Goal: Task Accomplishment & Management: Complete application form

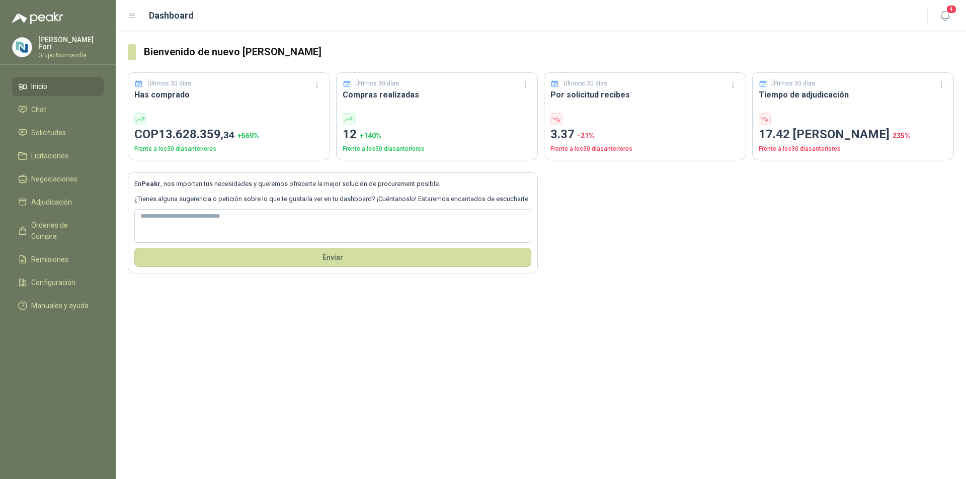
click at [57, 86] on li "Inicio" at bounding box center [57, 86] width 79 height 11
click at [51, 106] on li "Chat" at bounding box center [57, 109] width 79 height 11
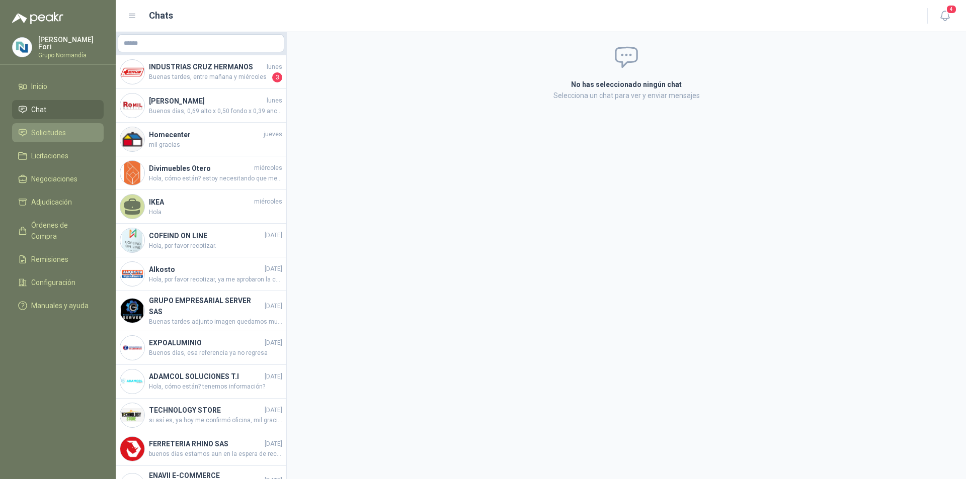
click at [50, 128] on span "Solicitudes" at bounding box center [48, 132] width 35 height 11
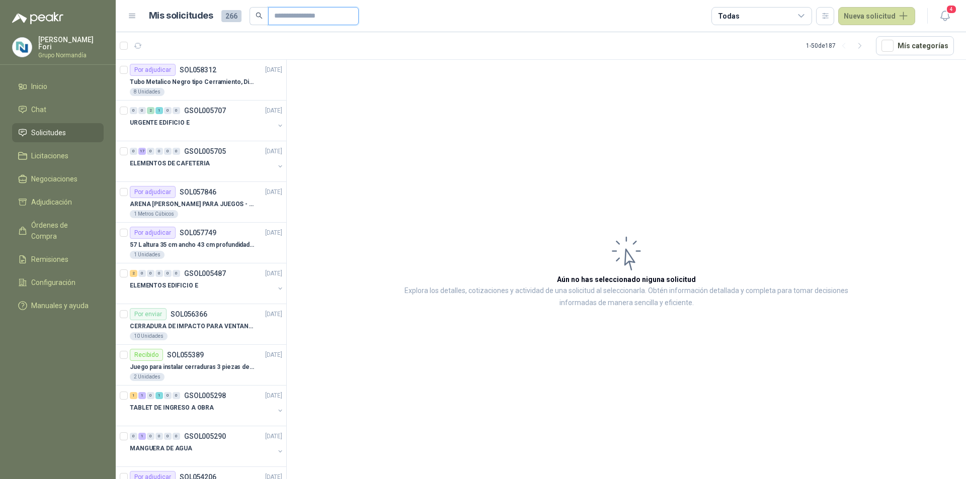
click at [300, 24] on input "text" at bounding box center [309, 16] width 70 height 17
click at [301, 9] on input "text" at bounding box center [309, 16] width 70 height 17
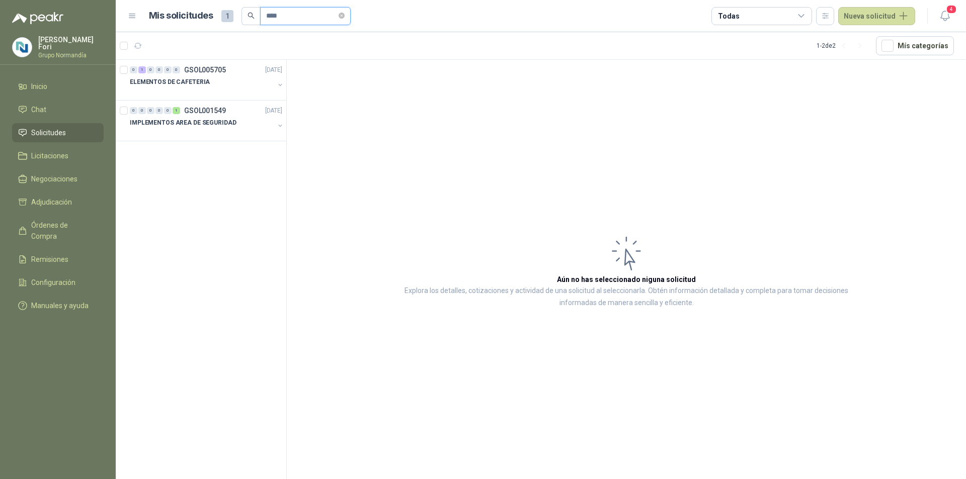
type input "****"
click at [881, 16] on button "Nueva solicitud" at bounding box center [876, 16] width 77 height 18
click at [867, 37] on link "Solicitud" at bounding box center [888, 41] width 86 height 18
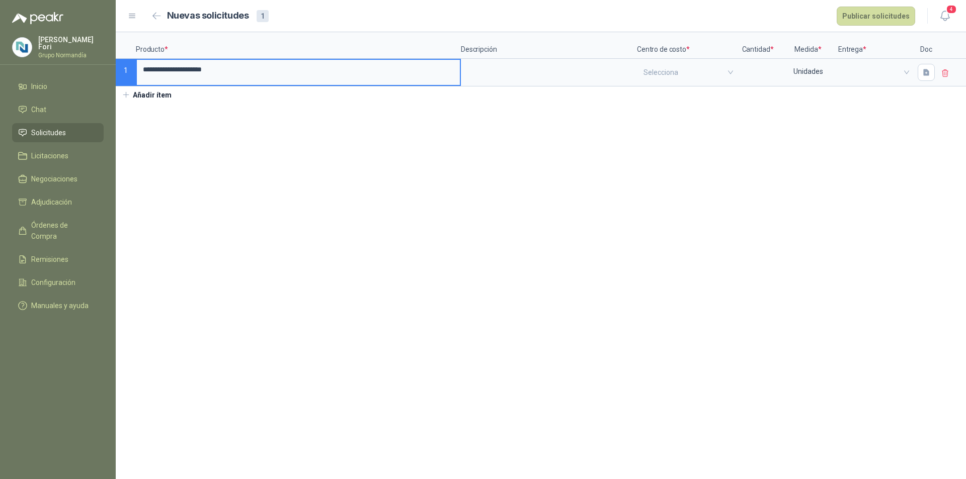
click at [142, 68] on input "**********" at bounding box center [298, 70] width 323 height 20
type input "**********"
click at [671, 72] on input "search" at bounding box center [687, 72] width 88 height 25
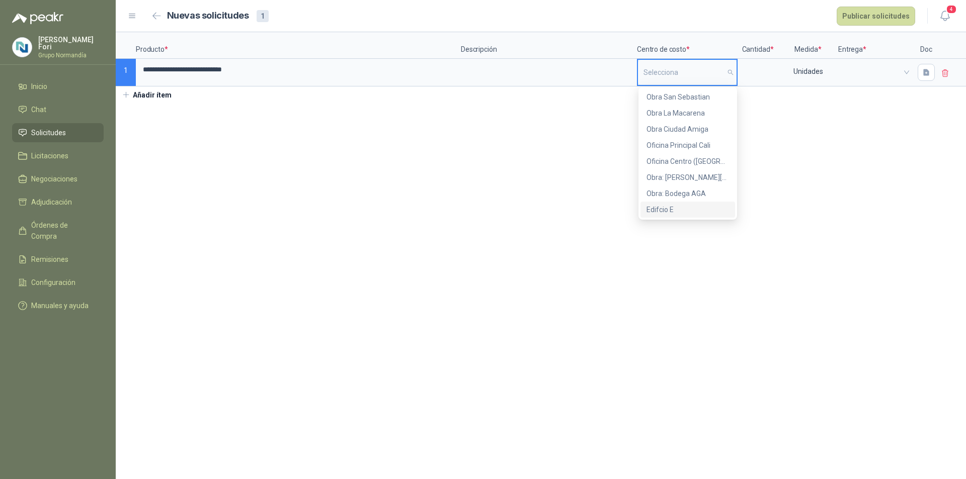
click at [679, 211] on div "Edifcio E" at bounding box center [687, 209] width 82 height 11
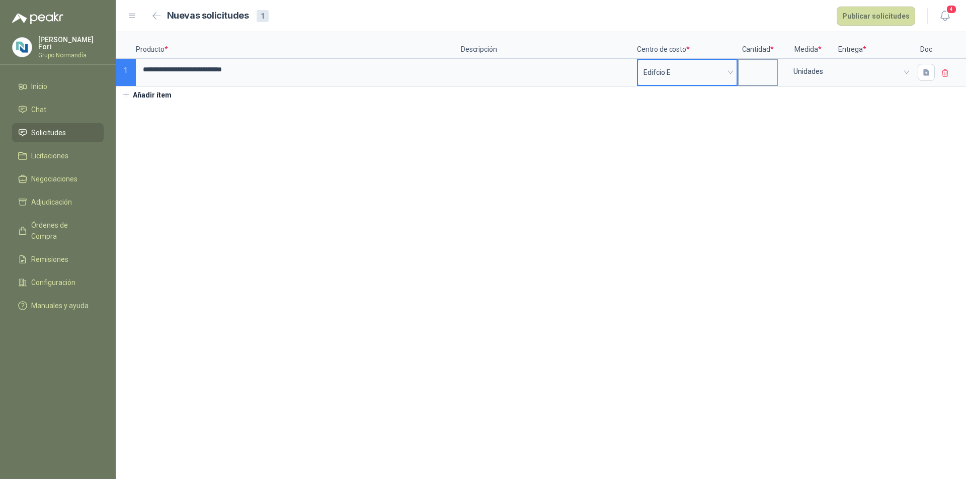
click at [765, 75] on input at bounding box center [757, 70] width 38 height 20
click at [846, 70] on span at bounding box center [875, 72] width 62 height 15
type input "*"
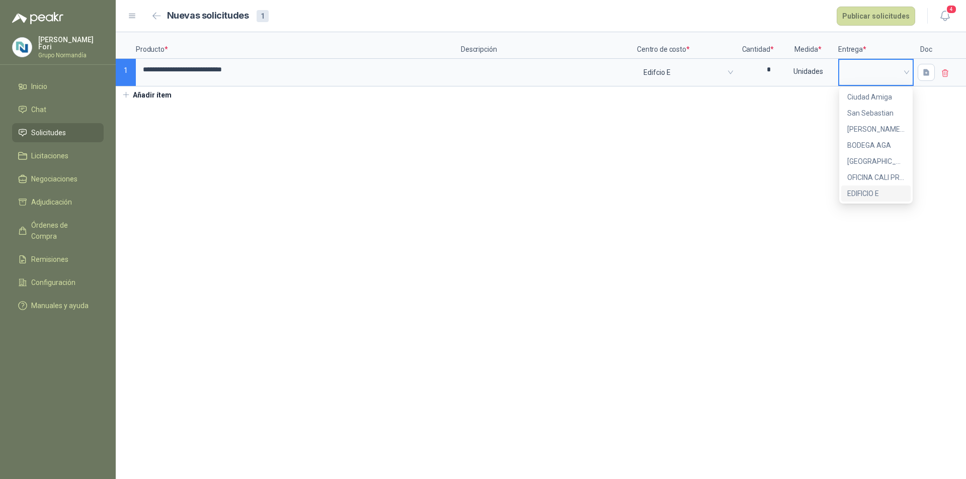
click at [850, 202] on div "547065a5-d244-4c2a-9a42-b1850160b5d4 020e5b61-52a1-4995-a8ca-b3170174109c Ciuda…" at bounding box center [875, 145] width 73 height 117
click at [851, 194] on div "EDIFICIO E" at bounding box center [875, 193] width 57 height 11
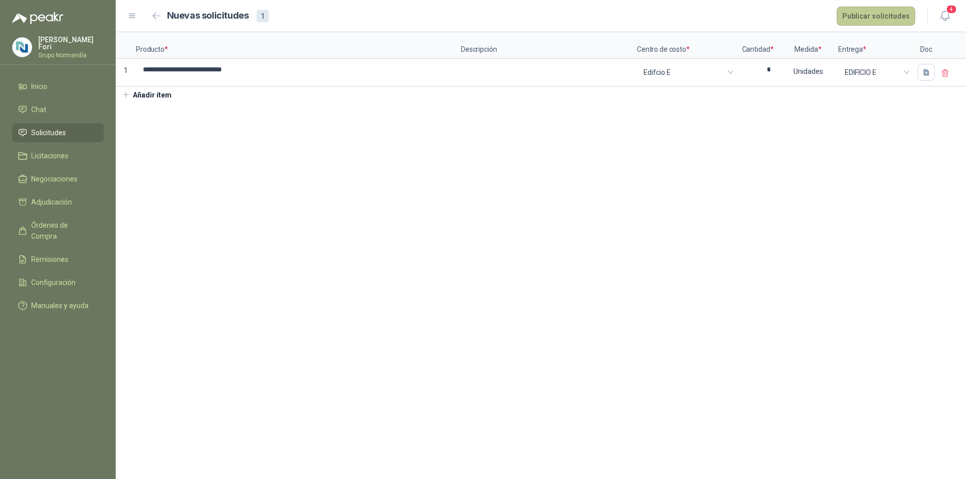
click at [886, 18] on button "Publicar solicitudes" at bounding box center [875, 16] width 78 height 19
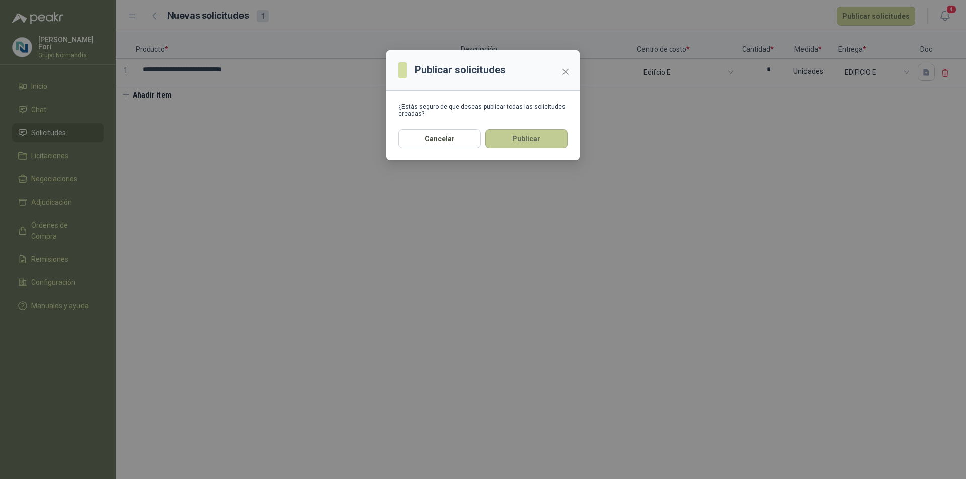
click at [544, 145] on button "Publicar" at bounding box center [526, 138] width 82 height 19
